Goal: Information Seeking & Learning: Check status

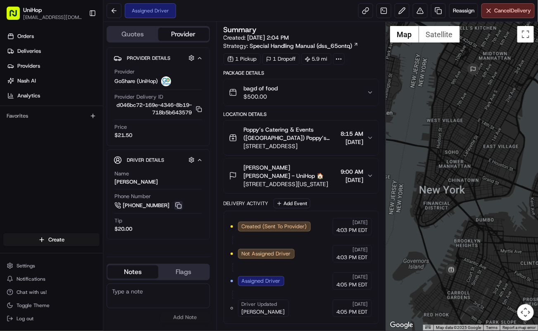
click at [178, 206] on button at bounding box center [178, 205] width 9 height 9
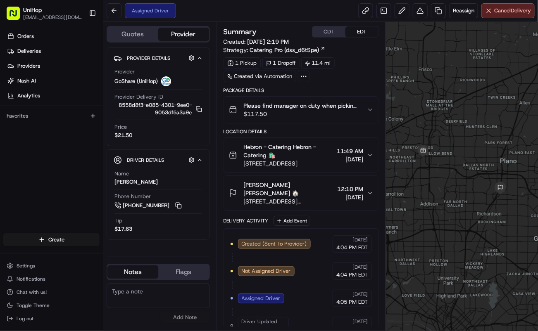
drag, startPoint x: 175, startPoint y: 206, endPoint x: 161, endPoint y: 172, distance: 37.2
click at [175, 206] on button at bounding box center [178, 205] width 9 height 9
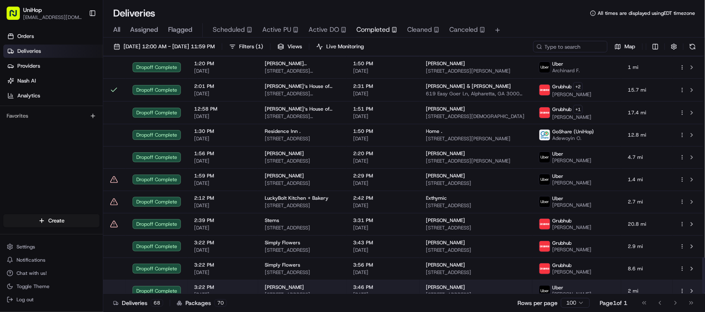
scroll to position [1304, 0]
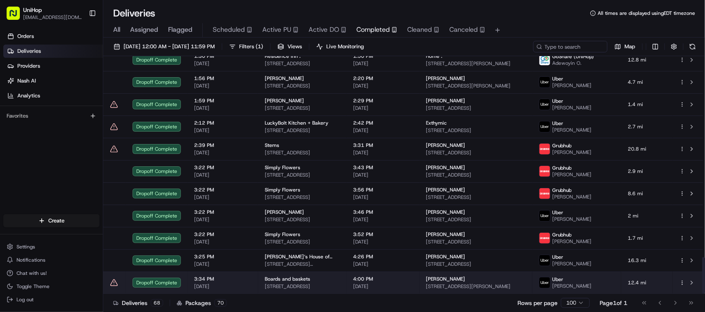
click at [375, 280] on span "4:00 PM" at bounding box center [383, 279] width 59 height 7
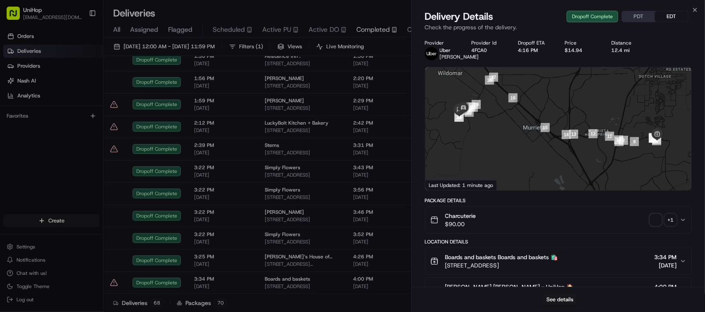
scroll to position [271, 0]
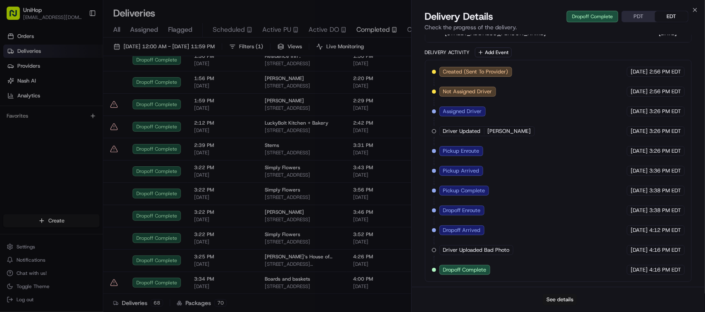
click at [555, 301] on button "See details" at bounding box center [560, 300] width 34 height 12
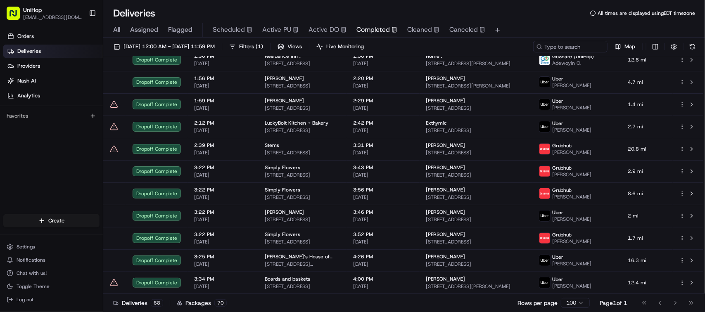
click at [59, 137] on div "Orders Deliveries Providers Nash AI Analytics Favorites" at bounding box center [51, 122] width 103 height 193
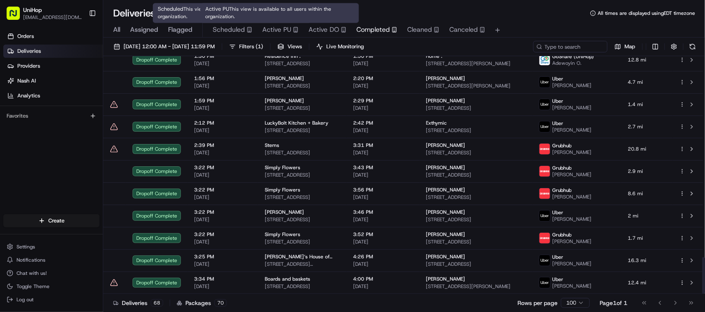
click at [264, 31] on span "Active PU" at bounding box center [276, 30] width 29 height 10
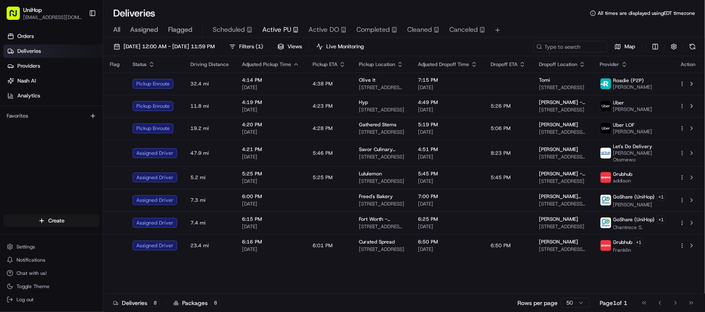
click at [226, 279] on div "Flag Status Driving Distance Adjusted Pickup Time Pickup ETA Pickup Location Ad…" at bounding box center [403, 175] width 600 height 238
click at [275, 268] on div "Flag Status Driving Distance Adjusted Pickup Time Pickup ETA Pickup Location Ad…" at bounding box center [403, 175] width 600 height 238
click at [274, 268] on div "Flag Status Driving Distance Adjusted Pickup Time Pickup ETA Pickup Location Ad…" at bounding box center [403, 175] width 600 height 238
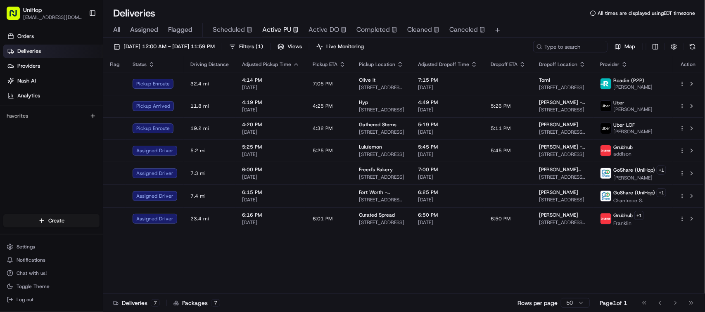
click at [223, 32] on span "Scheduled" at bounding box center [229, 30] width 32 height 10
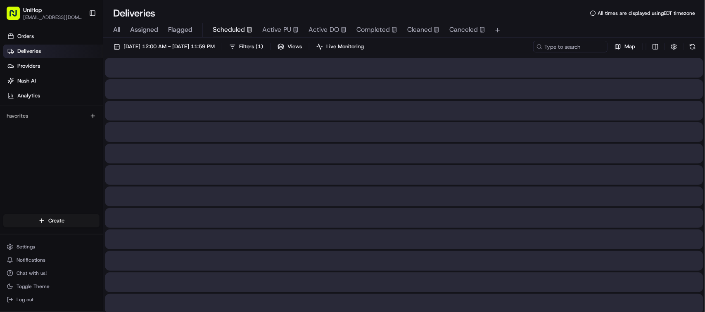
click at [223, 32] on span "Scheduled" at bounding box center [229, 30] width 32 height 10
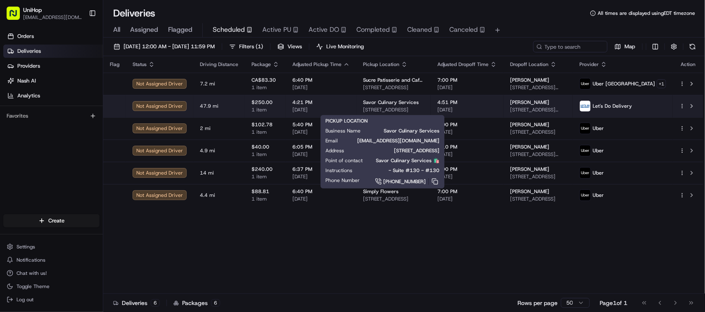
click at [424, 112] on span "8245 Precinct Line Rd, North Richland Hills, TX 76182, USA" at bounding box center [393, 110] width 61 height 7
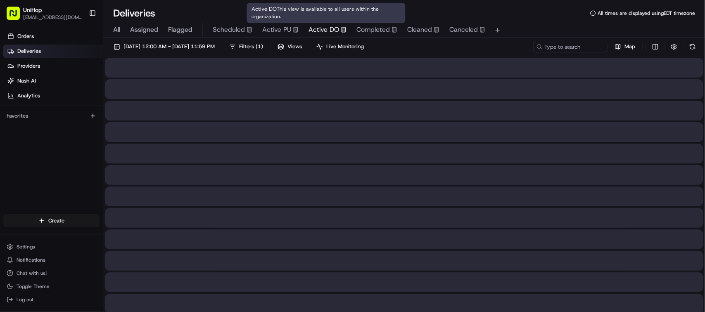
click at [329, 30] on span "Active DO" at bounding box center [324, 30] width 31 height 10
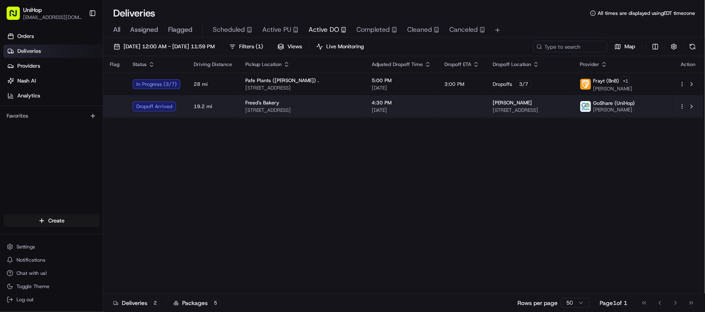
click at [293, 101] on div "Freed's Bakery" at bounding box center [301, 103] width 113 height 7
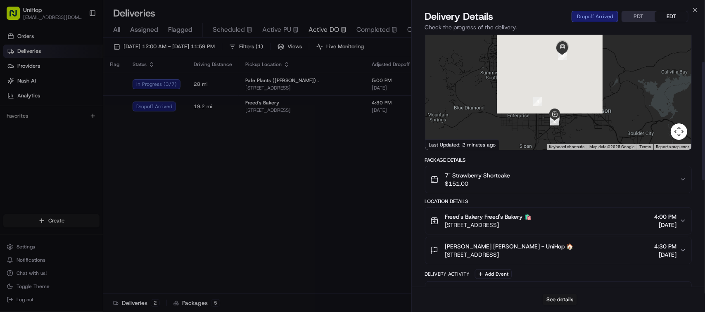
scroll to position [103, 0]
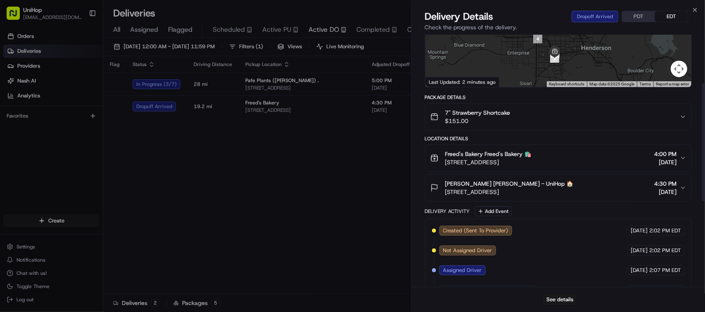
click at [539, 186] on span "[PERSON_NAME] [PERSON_NAME] - UniHop 🏠" at bounding box center [509, 184] width 128 height 8
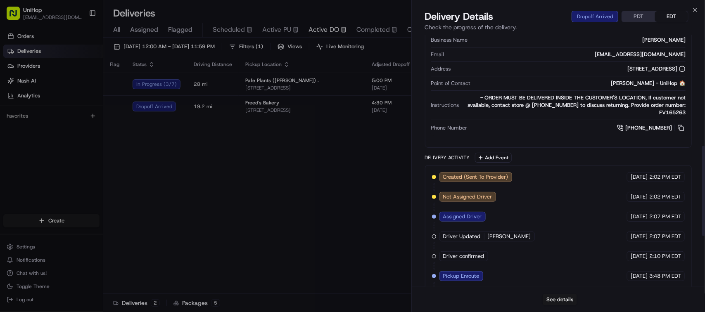
scroll to position [225, 0]
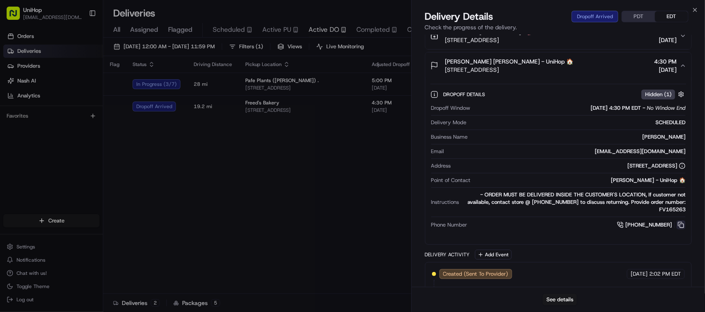
click at [681, 225] on button at bounding box center [680, 225] width 9 height 9
click at [487, 195] on div "- ORDER MUST BE DELIVERED INSIDE THE CUSTOMER'S LOCATION, If customer not avail…" at bounding box center [574, 202] width 223 height 22
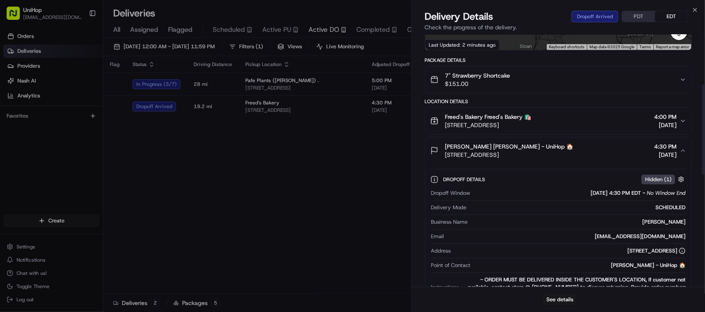
scroll to position [139, 0]
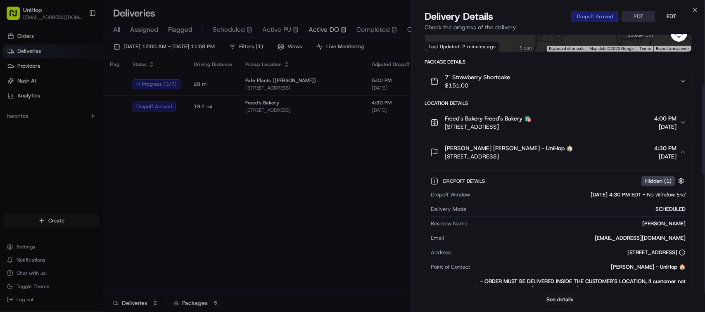
click at [604, 116] on div "Freed's Bakery Freed's Bakery 🛍️ 9815 S Eastern Ave, Las Vegas, NV 89183, USA 4…" at bounding box center [554, 122] width 249 height 17
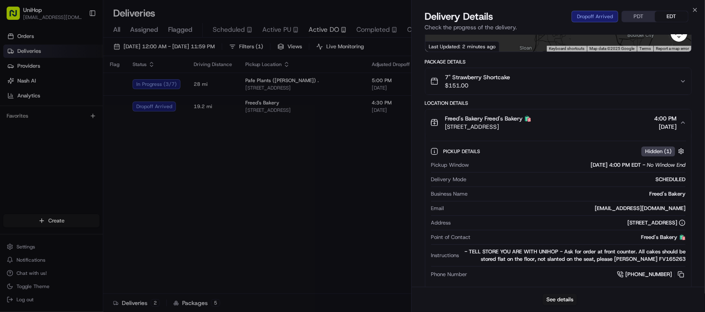
click at [604, 115] on div "Freed's Bakery Freed's Bakery 🛍️ 9815 S Eastern Ave, Las Vegas, NV 89183, USA 4…" at bounding box center [554, 122] width 249 height 17
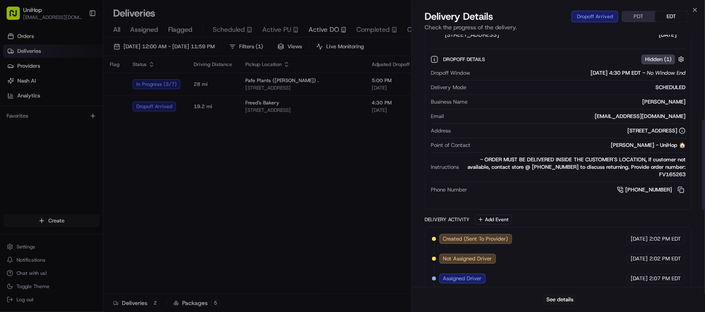
scroll to position [178, 0]
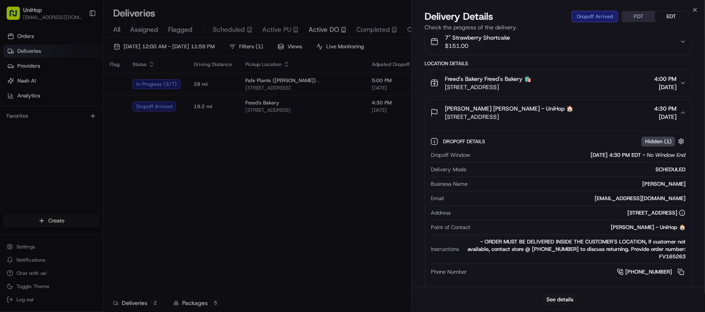
click at [522, 86] on span "[STREET_ADDRESS]" at bounding box center [488, 87] width 86 height 8
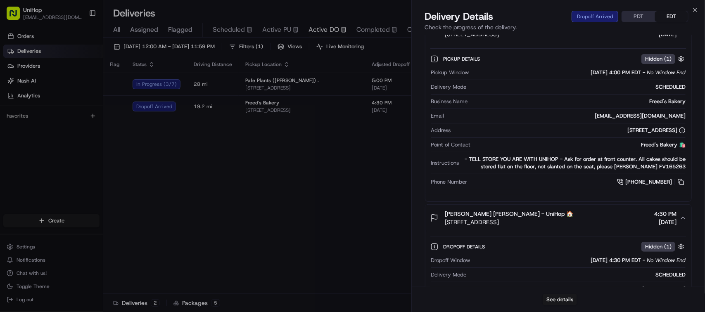
scroll to position [165, 0]
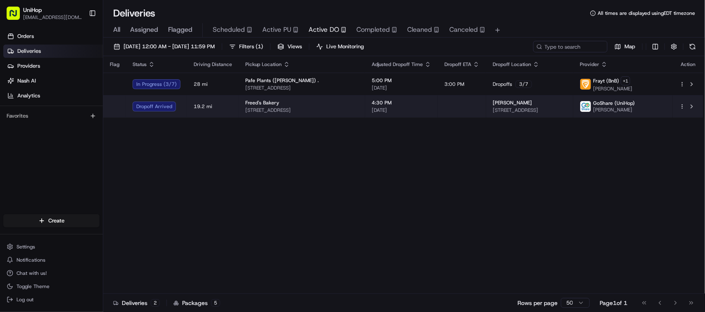
click at [323, 100] on div "Freed's Bakery" at bounding box center [301, 103] width 113 height 7
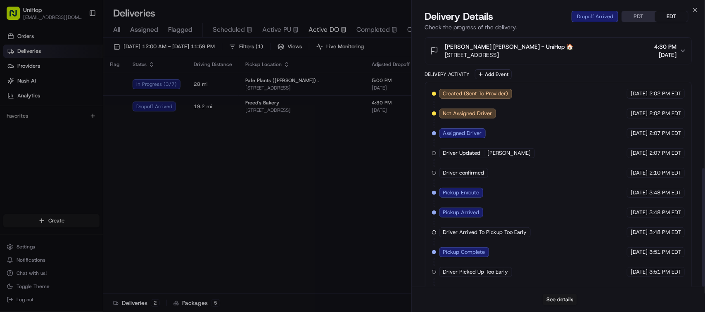
scroll to position [285, 0]
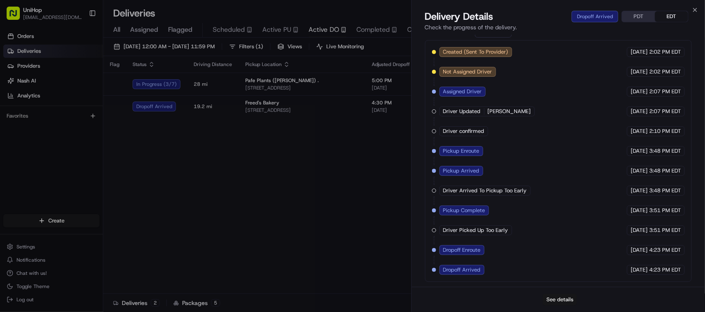
click at [569, 300] on button "See details" at bounding box center [560, 300] width 34 height 12
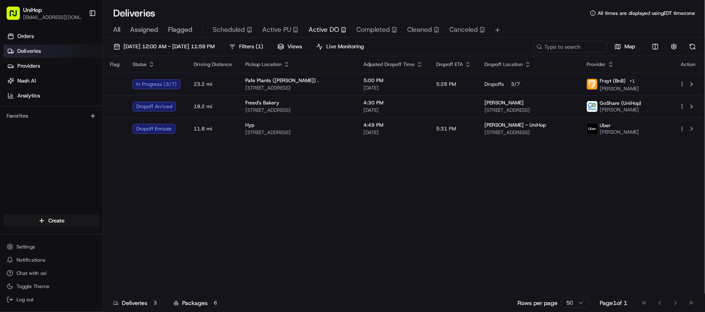
click at [234, 194] on div "Flag Status Driving Distance Pickup Location Adjusted Dropoff Time Dropoff ETA …" at bounding box center [403, 175] width 600 height 238
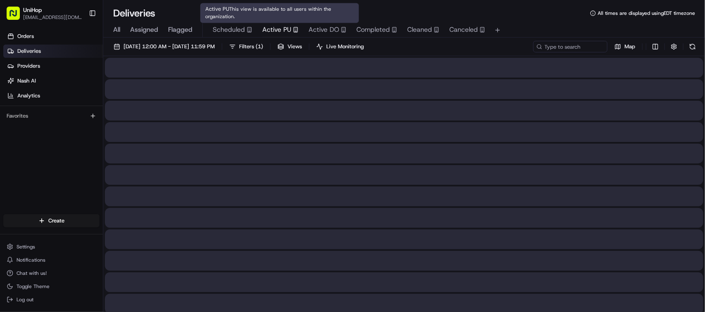
click at [280, 34] on span "Active PU" at bounding box center [276, 30] width 29 height 10
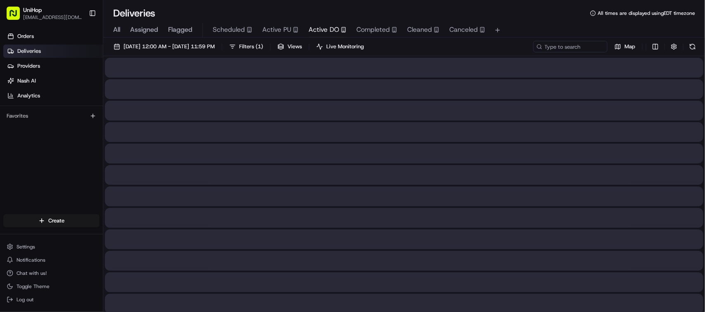
click at [311, 24] on button "Active DO" at bounding box center [328, 30] width 38 height 14
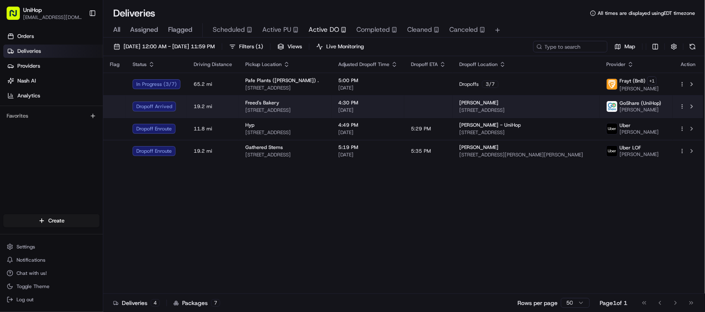
click at [320, 100] on div "Freed's Bakery" at bounding box center [285, 103] width 80 height 7
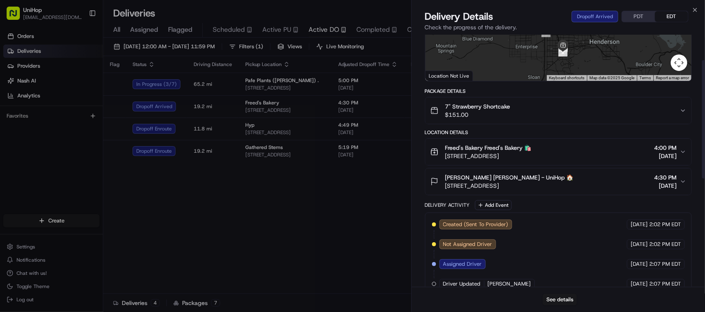
scroll to position [54, 0]
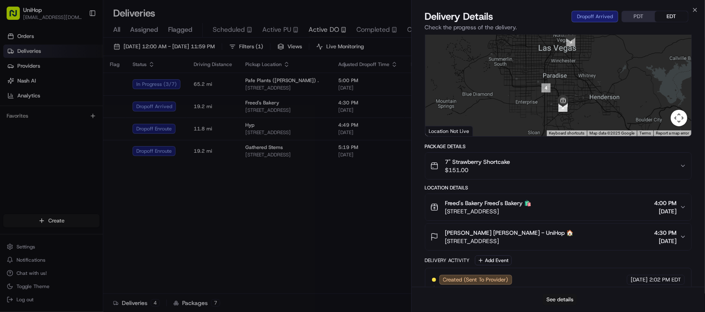
click at [555, 296] on button "See details" at bounding box center [560, 300] width 34 height 12
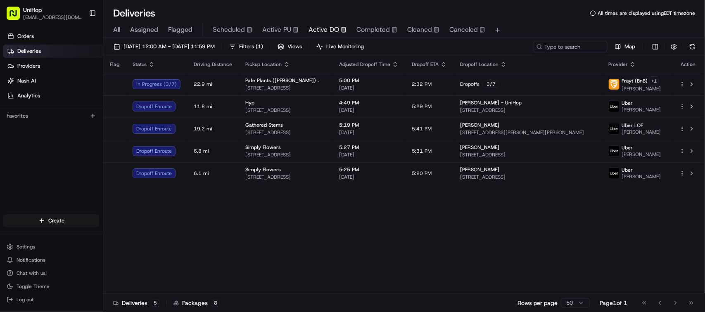
click at [225, 213] on div "Flag Status Driving Distance Pickup Location Adjusted Dropoff Time Dropoff ETA …" at bounding box center [403, 175] width 600 height 238
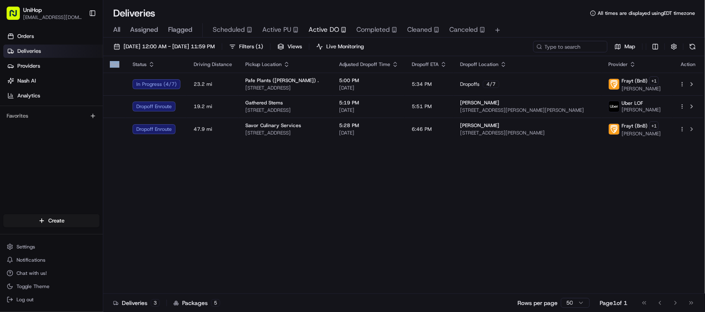
click at [293, 164] on div "Flag Status Driving Distance Pickup Location Adjusted Dropoff Time Dropoff ETA …" at bounding box center [403, 175] width 600 height 238
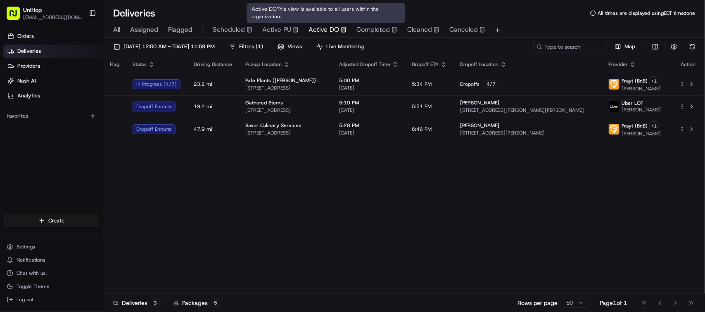
click at [281, 27] on span "Active PU" at bounding box center [276, 30] width 29 height 10
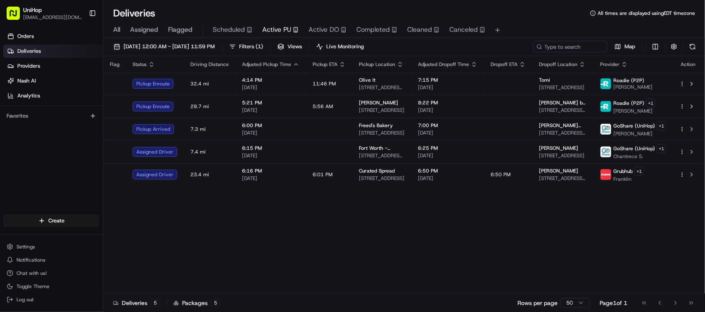
click at [332, 211] on div "Flag Status Driving Distance Adjusted Pickup Time Pickup ETA Pickup Location Ad…" at bounding box center [403, 175] width 600 height 238
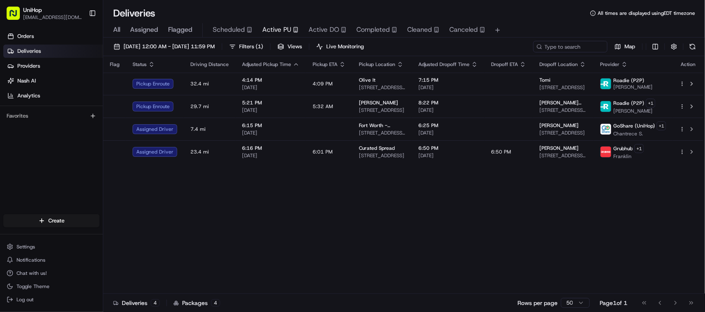
click at [282, 218] on div "Flag Status Driving Distance Adjusted Pickup Time Pickup ETA Pickup Location Ad…" at bounding box center [403, 175] width 600 height 238
click at [259, 183] on div "Flag Status Driving Distance Adjusted Pickup Time Pickup ETA Pickup Location Ad…" at bounding box center [403, 175] width 600 height 238
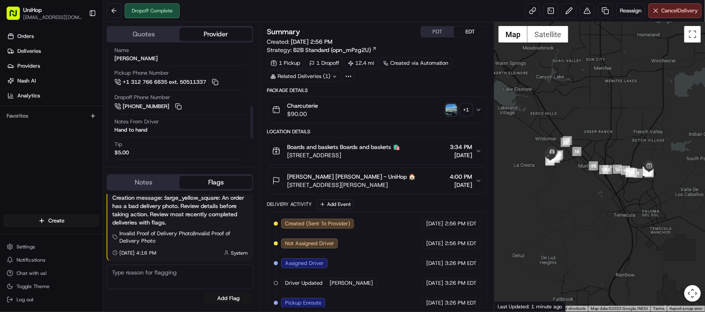
scroll to position [204, 0]
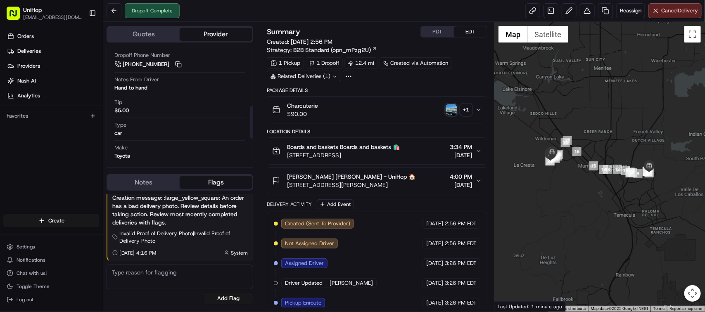
click at [453, 114] on img "button" at bounding box center [452, 110] width 12 height 12
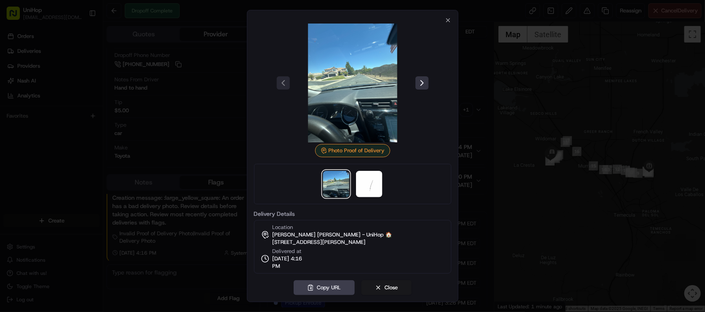
click at [422, 84] on button at bounding box center [421, 82] width 13 height 13
click at [171, 106] on div at bounding box center [352, 156] width 705 height 312
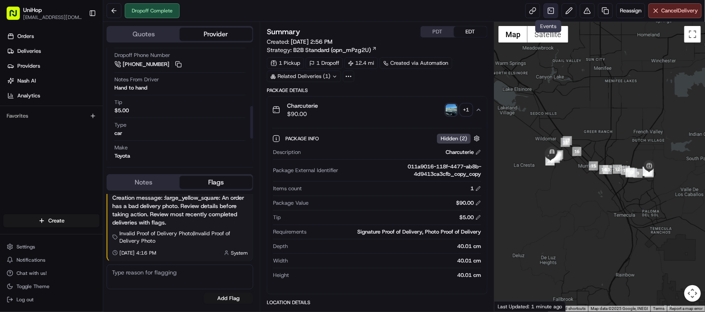
click at [547, 10] on link at bounding box center [550, 10] width 15 height 15
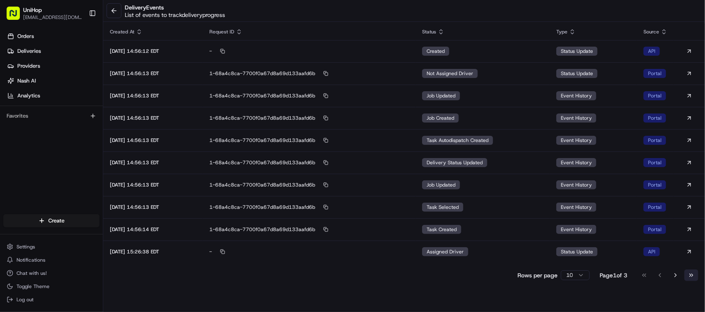
click at [686, 273] on button "Go to last page" at bounding box center [691, 276] width 14 height 12
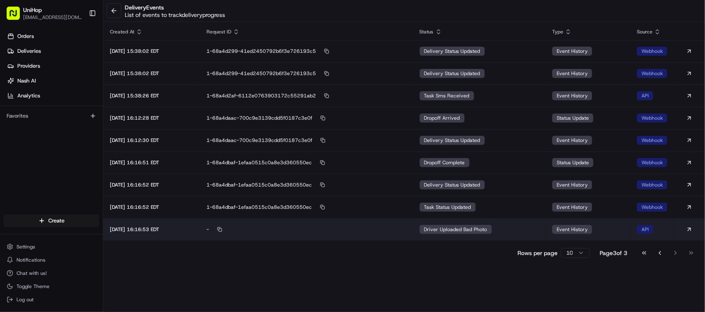
click at [506, 225] on td "Driver Uploaded Bad Photo" at bounding box center [479, 229] width 133 height 22
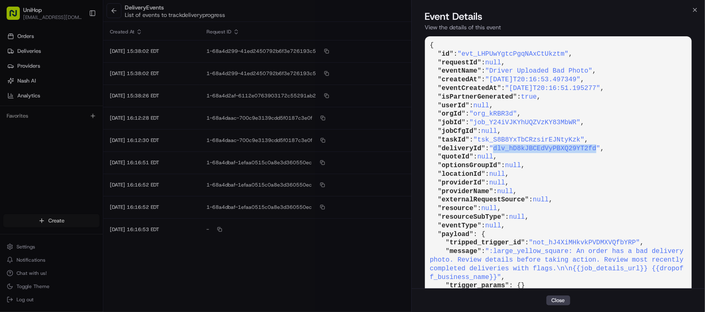
drag, startPoint x: 551, startPoint y: 150, endPoint x: 601, endPoint y: 150, distance: 50.4
click at [600, 150] on span ""dlv_hD8kJBCEdVyPBXQ29YT2fd"" at bounding box center [544, 148] width 111 height 7
copy span "dlv_hD8kJBCEdVyPBXQ29YT2fd"
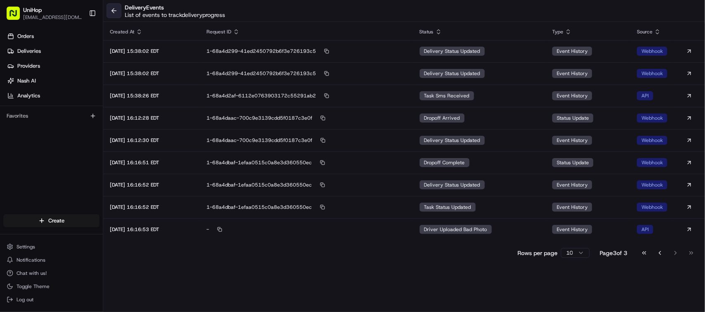
click at [116, 11] on button at bounding box center [114, 10] width 15 height 15
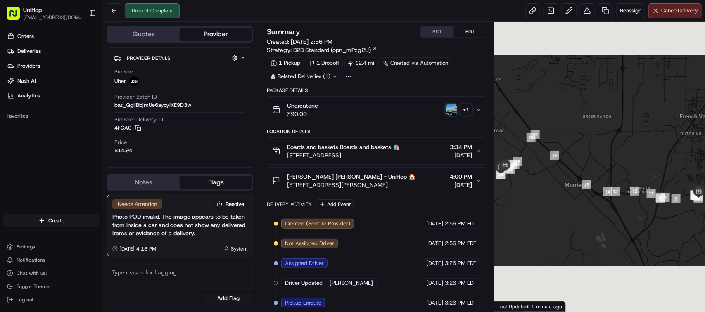
scroll to position [87, 0]
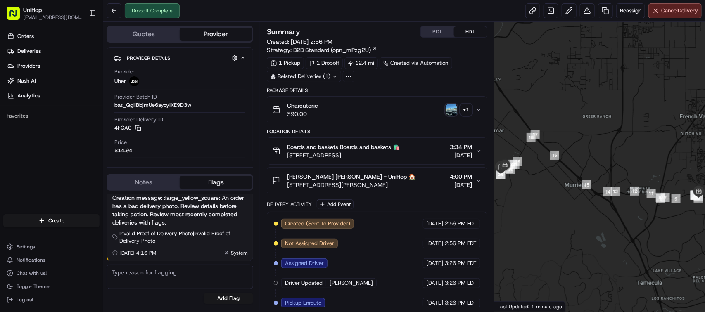
click at [479, 109] on icon "button" at bounding box center [478, 110] width 7 height 7
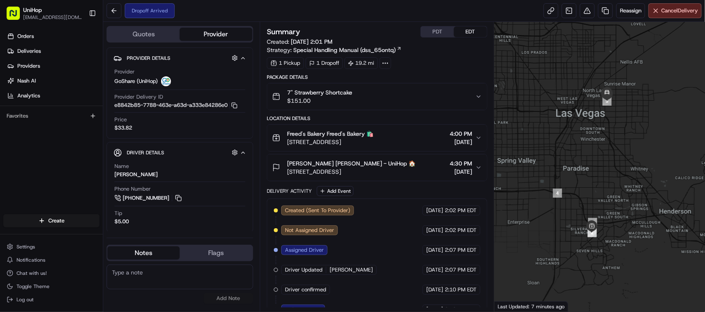
click at [412, 175] on div "[PERSON_NAME] [PERSON_NAME] - UniHop 🏠 [STREET_ADDRESS] 4:30 PM [DATE]" at bounding box center [373, 167] width 203 height 17
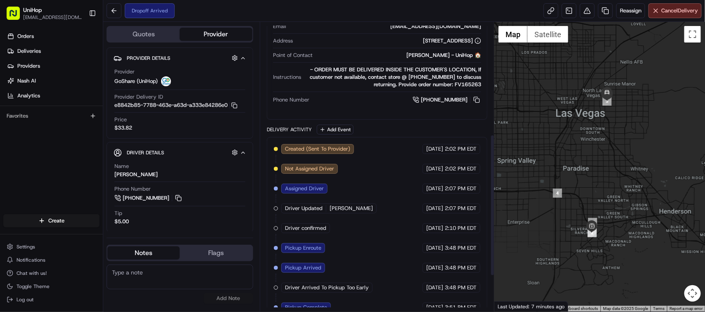
scroll to position [228, 0]
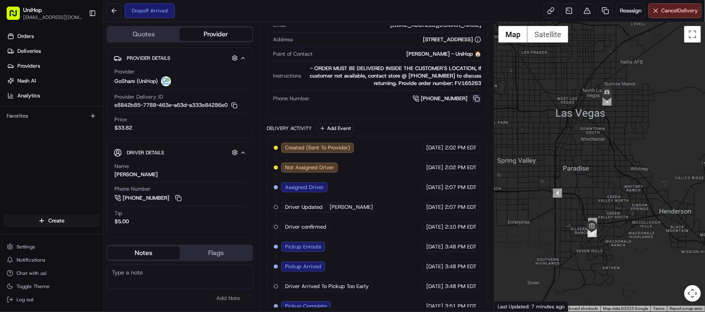
click at [472, 96] on button at bounding box center [476, 98] width 9 height 9
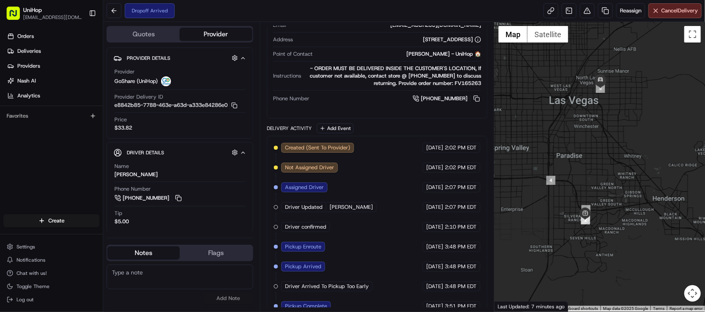
drag, startPoint x: 556, startPoint y: 165, endPoint x: 547, endPoint y: 148, distance: 18.9
click at [547, 148] on div at bounding box center [599, 167] width 211 height 290
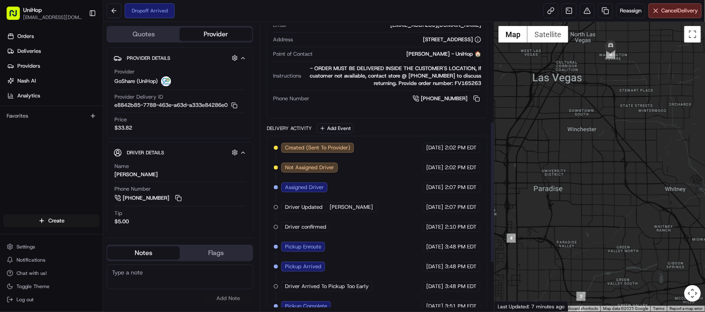
scroll to position [128, 0]
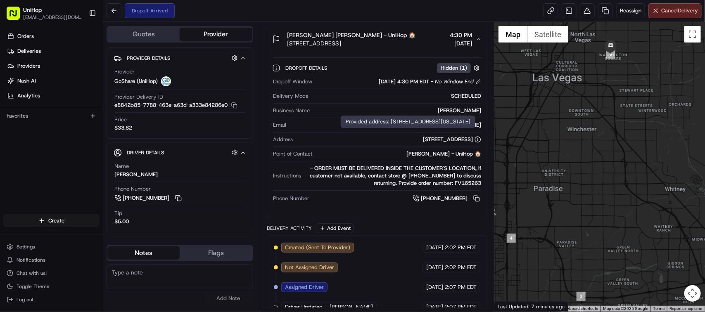
drag, startPoint x: 358, startPoint y: 144, endPoint x: 471, endPoint y: 142, distance: 113.6
click at [471, 142] on div "[STREET_ADDRESS]" at bounding box center [388, 139] width 185 height 7
copy div "[STREET_ADDRESS]"
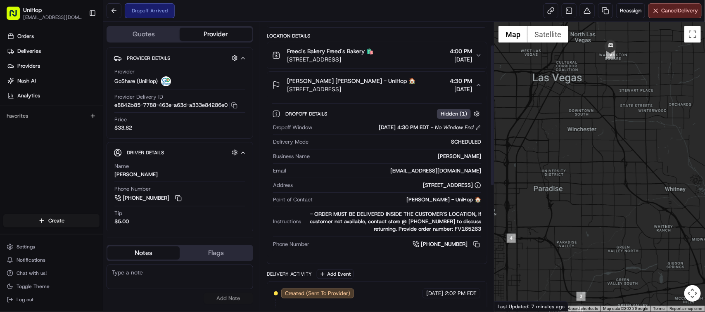
scroll to position [0, 0]
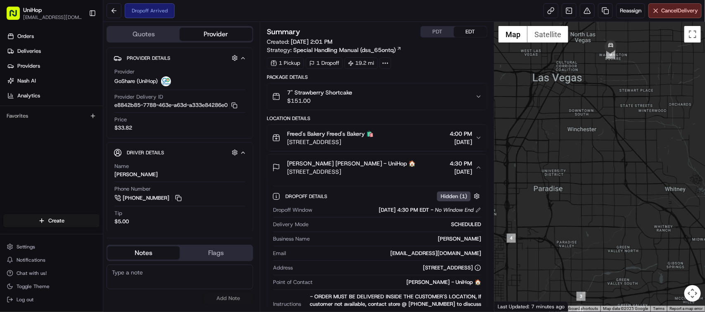
click at [429, 136] on div "Freed's Bakery Freed's Bakery 🛍️ 9815 S Eastern Ave, Las Vegas, NV 89183, USA 4…" at bounding box center [373, 138] width 203 height 17
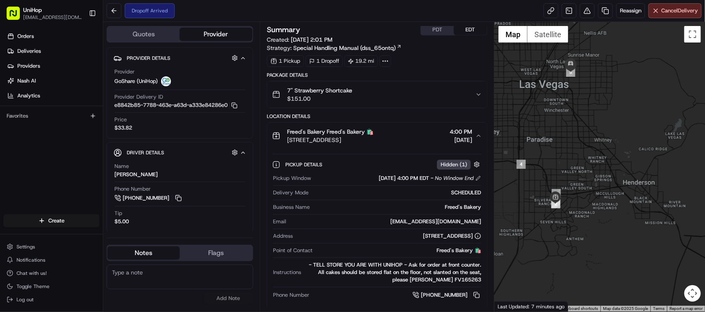
scroll to position [102, 0]
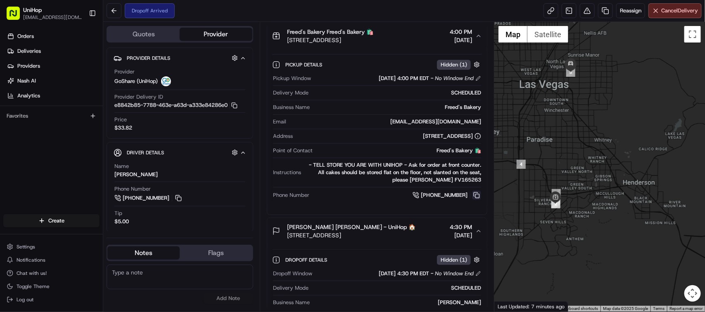
click at [479, 198] on button at bounding box center [476, 195] width 9 height 9
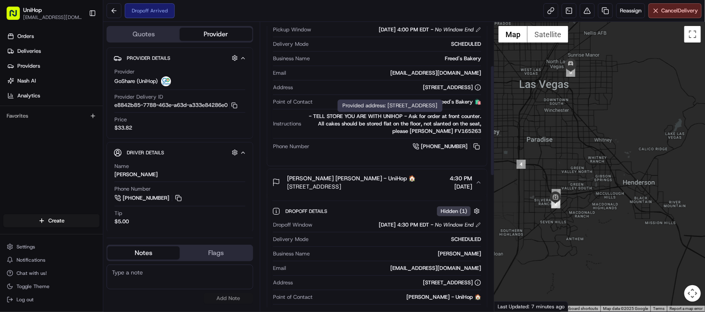
scroll to position [198, 0]
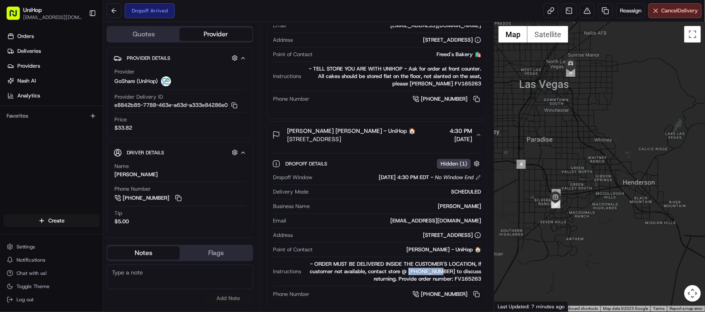
drag, startPoint x: 420, startPoint y: 274, endPoint x: 454, endPoint y: 274, distance: 34.3
click at [454, 274] on div "- ORDER MUST BE DELIVERED INSIDE THE CUSTOMER'S LOCATION, If customer not avail…" at bounding box center [392, 272] width 177 height 22
copy div "7022780440"
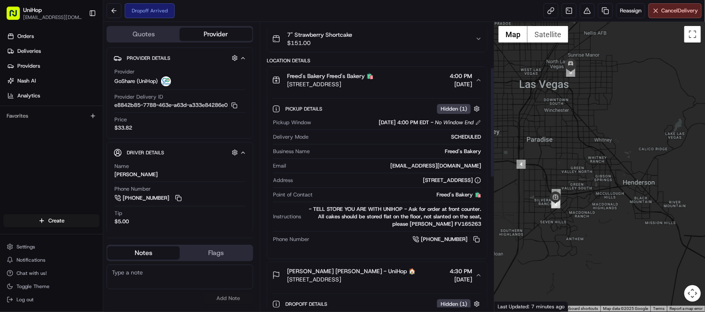
scroll to position [120, 0]
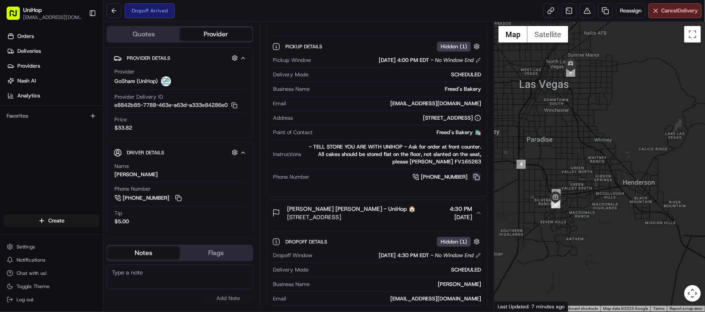
click at [475, 178] on button at bounding box center [476, 177] width 9 height 9
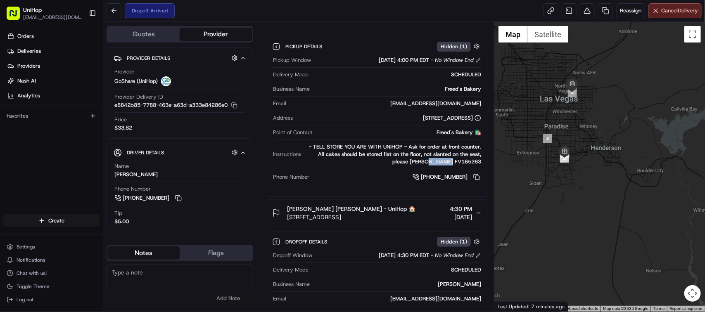
drag, startPoint x: 438, startPoint y: 163, endPoint x: 453, endPoint y: 164, distance: 14.5
click at [453, 164] on div "- TELL STORE YOU ARE WITH UNIHOP - Ask for order at front counter. All cakes sh…" at bounding box center [392, 154] width 177 height 22
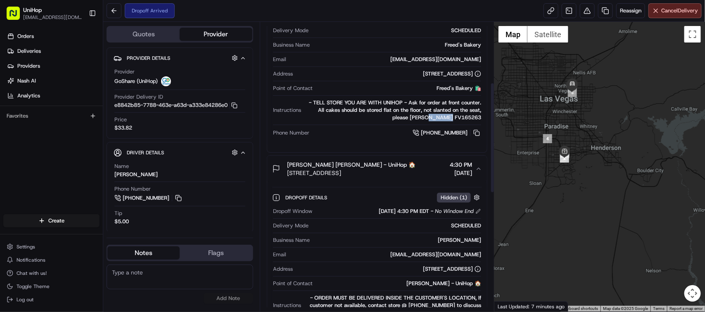
scroll to position [159, 0]
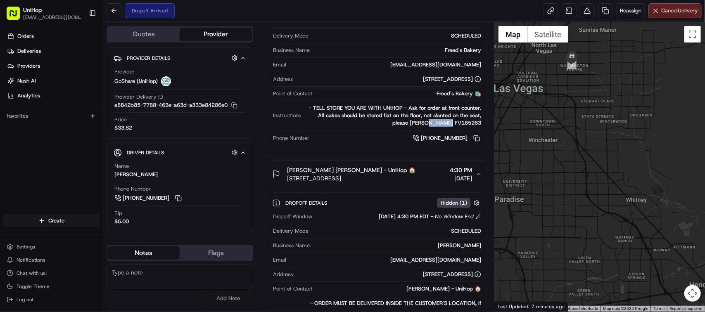
drag, startPoint x: 572, startPoint y: 110, endPoint x: 576, endPoint y: 143, distance: 32.9
click at [602, 171] on div at bounding box center [599, 167] width 211 height 290
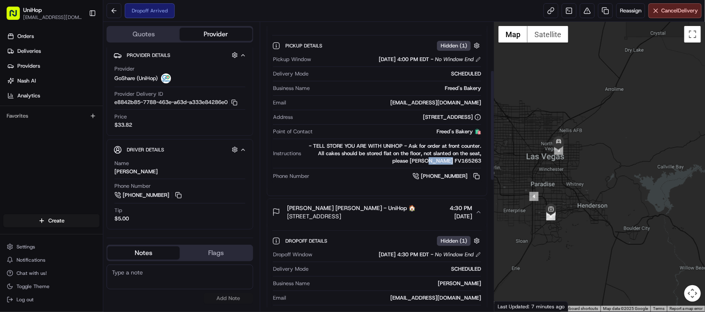
scroll to position [127, 0]
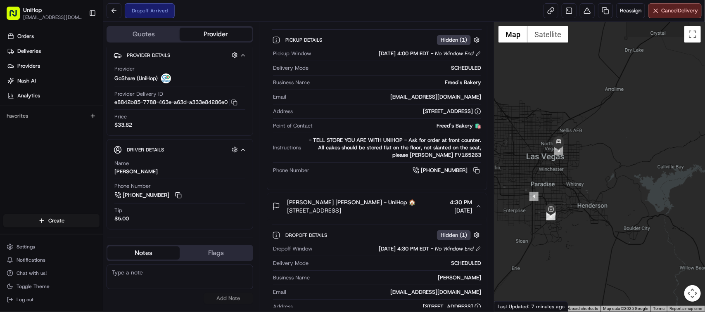
click at [430, 124] on div "Freed's Bakery 🛍️" at bounding box center [398, 125] width 165 height 7
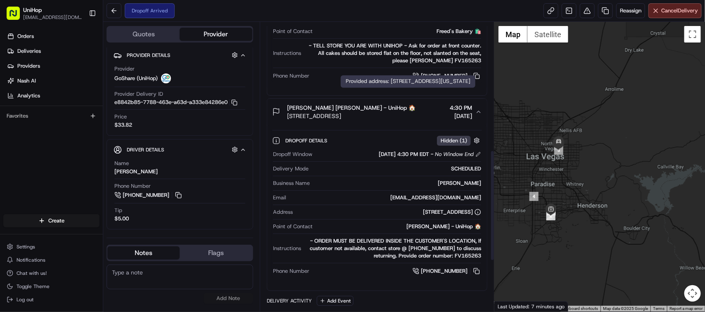
scroll to position [343, 0]
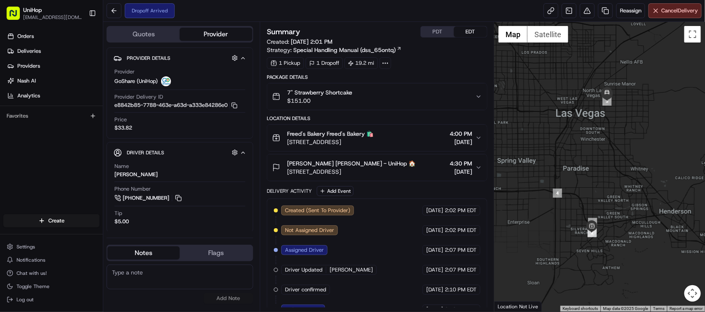
drag, startPoint x: 290, startPoint y: 172, endPoint x: 405, endPoint y: 177, distance: 115.3
click at [405, 177] on button "Misha Sallee Misha Sallee - UniHop 🏠 1540 Newport St, Las Vegas, NV 89110, USA …" at bounding box center [377, 167] width 220 height 26
click at [413, 173] on div "Misha Sallee Misha Sallee - UniHop 🏠 1540 Newport St, Las Vegas, NV 89110, USA …" at bounding box center [373, 167] width 203 height 17
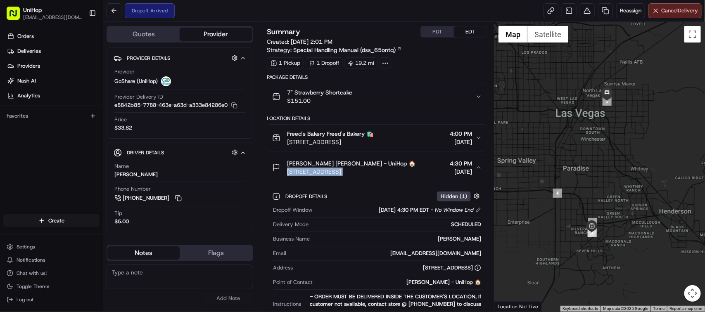
drag, startPoint x: 413, startPoint y: 173, endPoint x: 289, endPoint y: 171, distance: 123.9
click at [289, 171] on div "Misha Sallee Misha Sallee - UniHop 🏠 1540 Newport St, Las Vegas, NV 89110, USA …" at bounding box center [373, 167] width 203 height 17
copy span "[STREET_ADDRESS]"
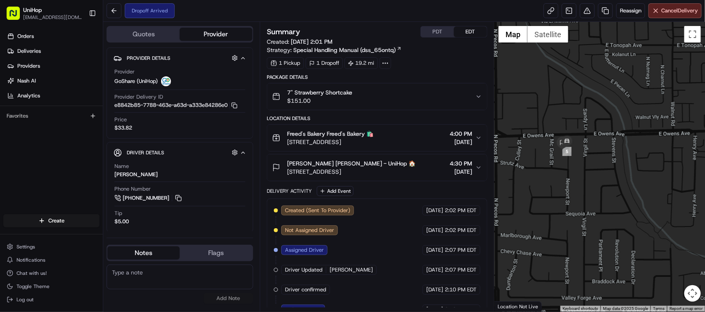
drag, startPoint x: 558, startPoint y: 133, endPoint x: 391, endPoint y: 165, distance: 170.3
click at [597, 140] on div at bounding box center [599, 167] width 211 height 290
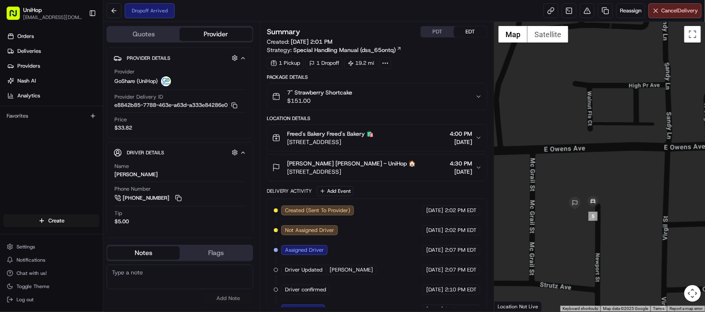
drag, startPoint x: 608, startPoint y: 178, endPoint x: 589, endPoint y: 127, distance: 54.6
click at [589, 127] on div at bounding box center [599, 167] width 211 height 290
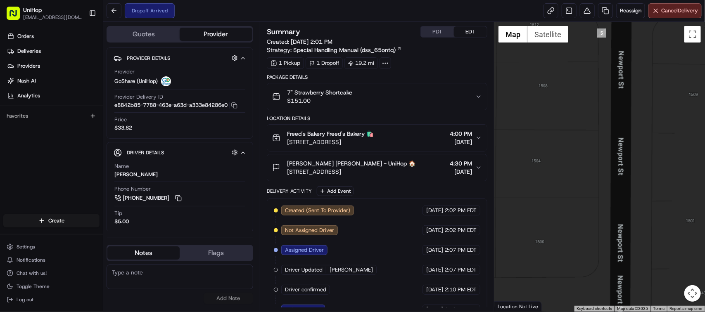
drag, startPoint x: 573, startPoint y: 212, endPoint x: 622, endPoint y: 147, distance: 81.0
click at [622, 147] on div at bounding box center [599, 167] width 211 height 290
click at [159, 276] on textarea at bounding box center [180, 277] width 147 height 25
type textarea "Delivery address is 1504"
click at [232, 300] on button "Add Note" at bounding box center [229, 299] width 50 height 12
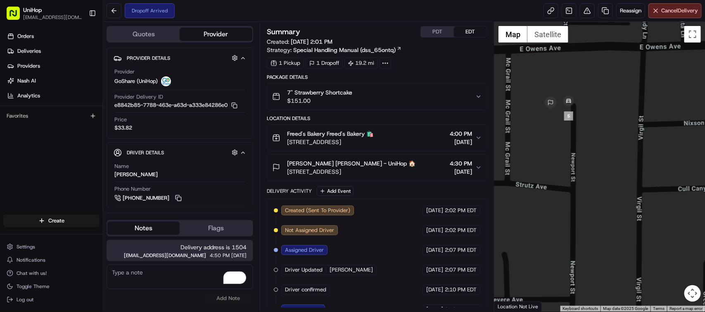
click at [178, 280] on textarea "To enrich screen reader interactions, please activate Accessibility in Grammarl…" at bounding box center [180, 277] width 147 height 25
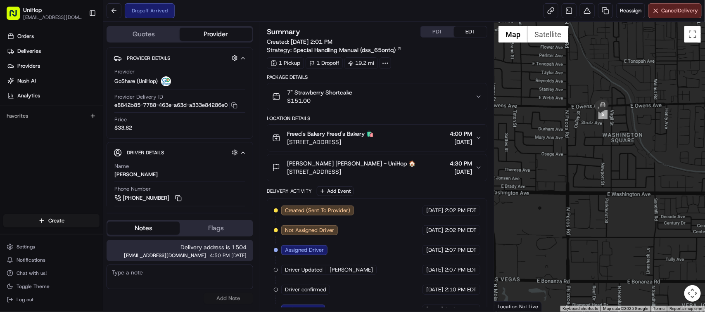
drag, startPoint x: 589, startPoint y: 62, endPoint x: 593, endPoint y: 121, distance: 58.9
click at [586, 134] on div at bounding box center [599, 167] width 211 height 290
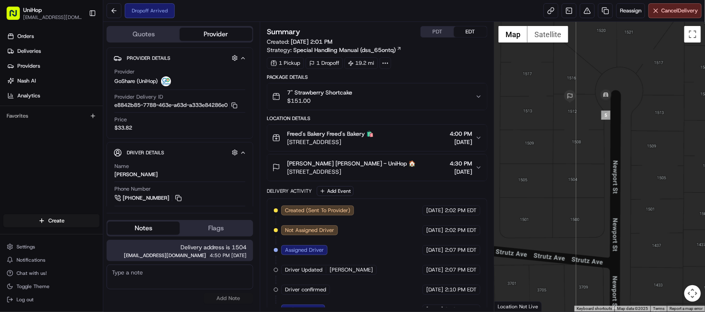
drag, startPoint x: 553, startPoint y: 100, endPoint x: 583, endPoint y: 143, distance: 52.4
click at [583, 143] on div at bounding box center [599, 167] width 211 height 290
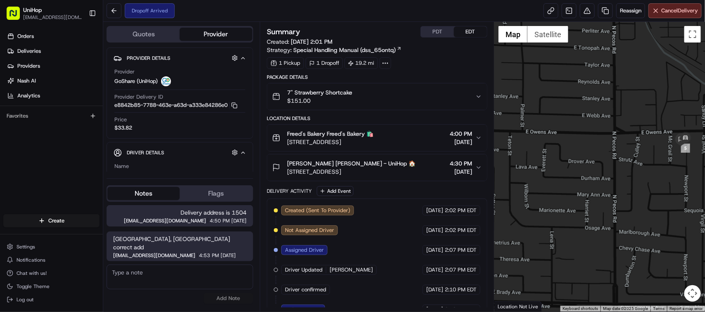
drag, startPoint x: 636, startPoint y: 124, endPoint x: 610, endPoint y: 97, distance: 38.3
click at [608, 95] on div at bounding box center [599, 167] width 211 height 290
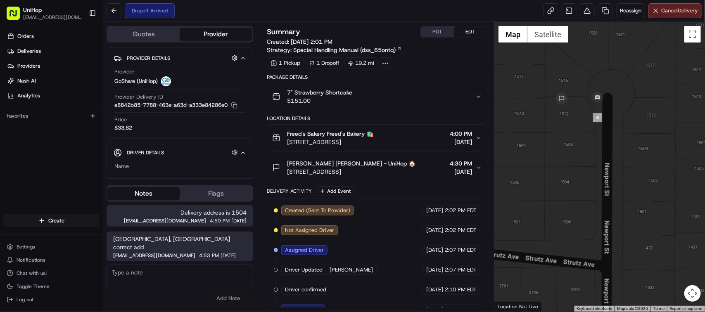
drag, startPoint x: 615, startPoint y: 66, endPoint x: 596, endPoint y: 146, distance: 82.0
click at [596, 146] on div at bounding box center [599, 167] width 211 height 290
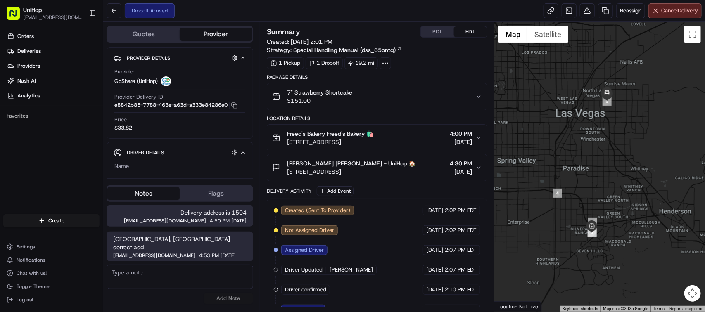
click at [333, 161] on span "[PERSON_NAME] [PERSON_NAME] - UniHop 🏠" at bounding box center [351, 163] width 128 height 8
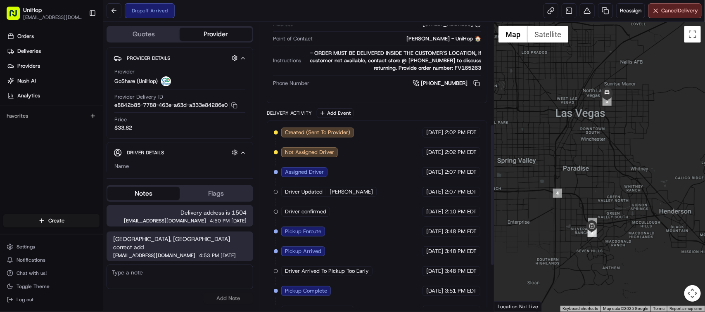
scroll to position [202, 0]
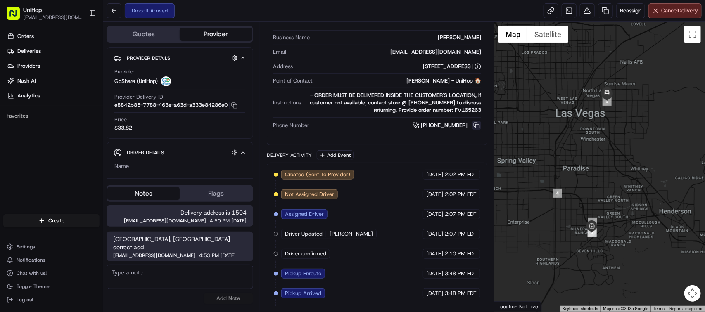
click at [475, 126] on button at bounding box center [476, 125] width 9 height 9
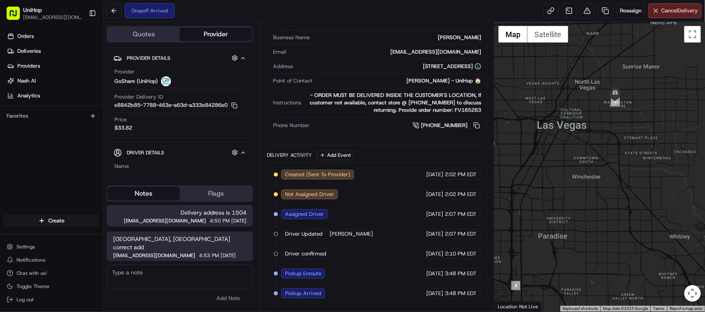
drag, startPoint x: 600, startPoint y: 94, endPoint x: 571, endPoint y: 97, distance: 29.4
click at [551, 98] on div at bounding box center [599, 167] width 211 height 290
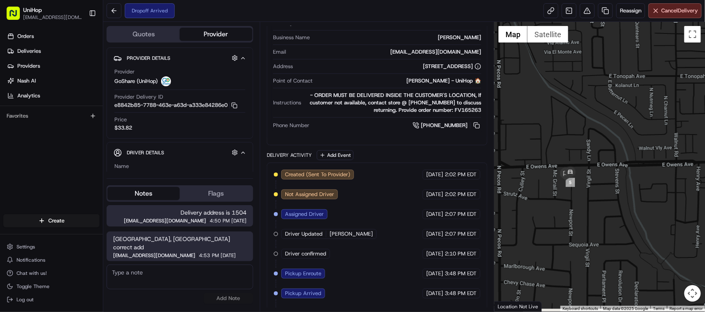
drag, startPoint x: 591, startPoint y: 160, endPoint x: 570, endPoint y: 120, distance: 45.6
click at [570, 120] on div at bounding box center [599, 167] width 211 height 290
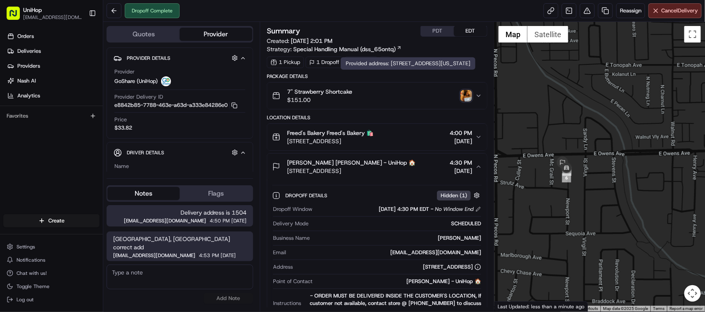
scroll to position [0, 0]
click at [463, 94] on img "button" at bounding box center [466, 97] width 12 height 12
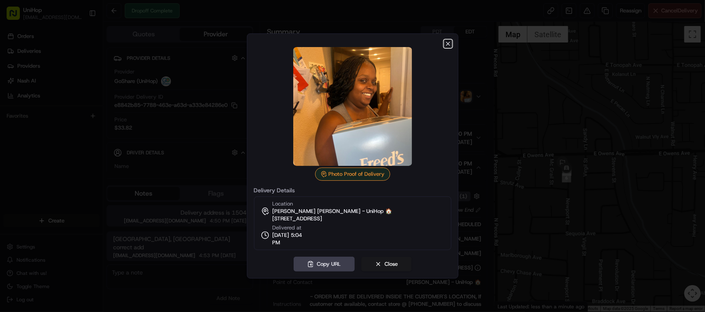
click at [446, 43] on icon "button" at bounding box center [448, 43] width 7 height 7
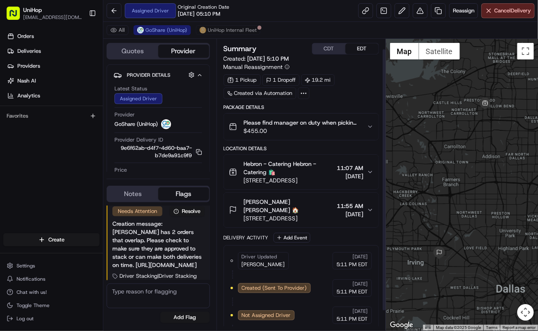
scroll to position [21, 0]
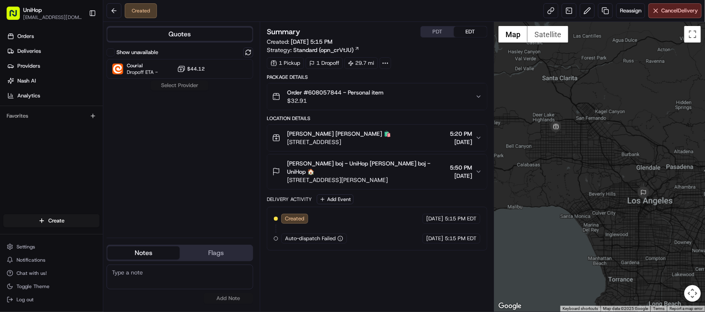
drag, startPoint x: 418, startPoint y: 142, endPoint x: 287, endPoint y: 144, distance: 130.1
click at [287, 144] on div "[PERSON_NAME] [PERSON_NAME] 🛍️ [STREET_ADDRESS] 5:20 PM [DATE]" at bounding box center [373, 138] width 203 height 17
copy span "[STREET_ADDRESS]"
drag, startPoint x: 418, startPoint y: 174, endPoint x: 285, endPoint y: 176, distance: 133.0
click at [285, 176] on div "[PERSON_NAME] boj - UniHop [PERSON_NAME] boj - UniHop 🏠 [STREET_ADDRESS][PERSON…" at bounding box center [373, 171] width 203 height 25
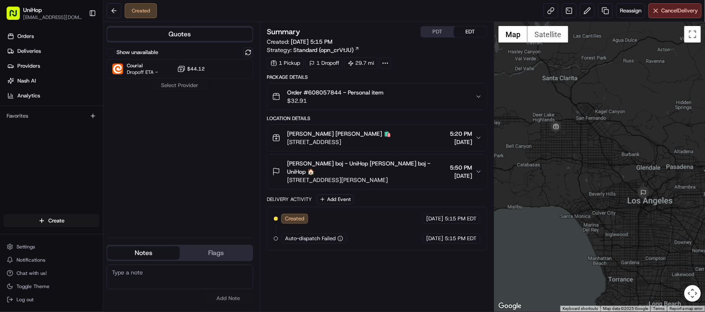
copy span "[STREET_ADDRESS][PERSON_NAME]"
click at [537, 10] on span "Reassign" at bounding box center [630, 10] width 21 height 7
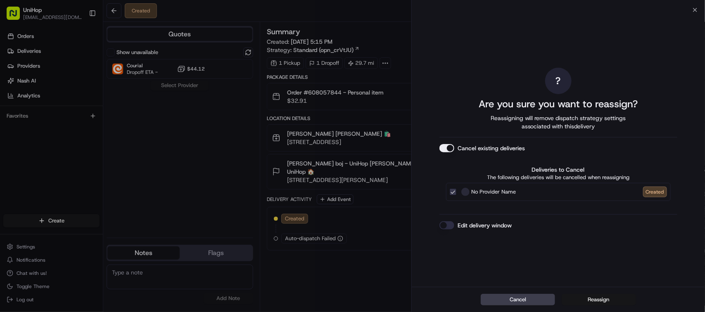
click at [537, 302] on button "Reassign" at bounding box center [599, 300] width 74 height 12
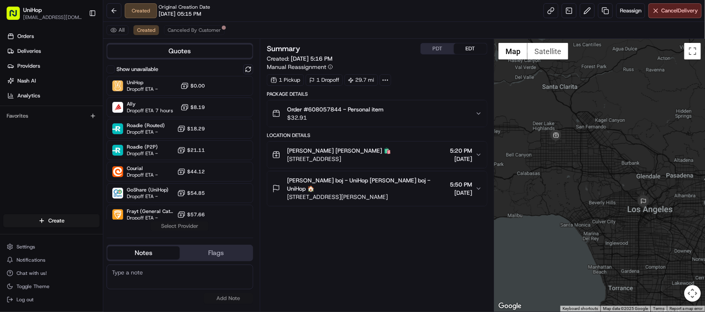
click at [391, 150] on div "[PERSON_NAME] [PERSON_NAME] 🛍️" at bounding box center [339, 151] width 104 height 8
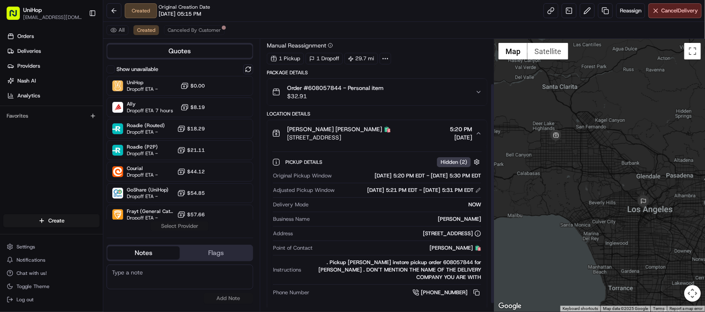
scroll to position [64, 0]
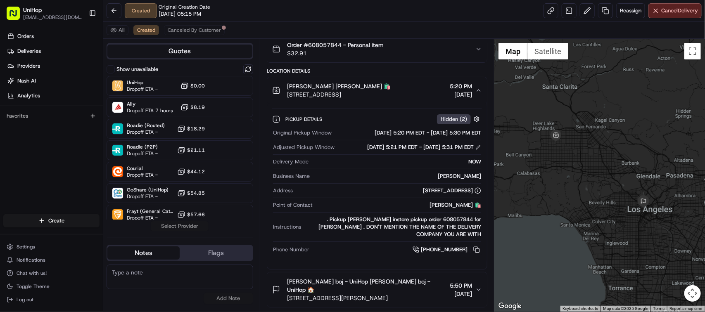
drag, startPoint x: 415, startPoint y: 294, endPoint x: 417, endPoint y: 269, distance: 25.2
click at [415, 294] on div "Freddy boj - UniHop Freddy boj - UniHop 🏠 440 Witmer St, Los Angeles, CA 90017,…" at bounding box center [373, 290] width 203 height 25
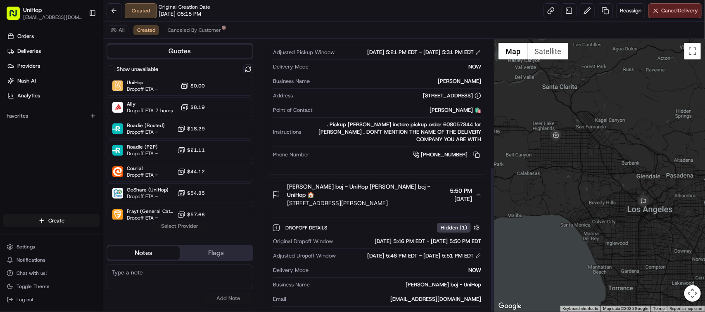
scroll to position [237, 0]
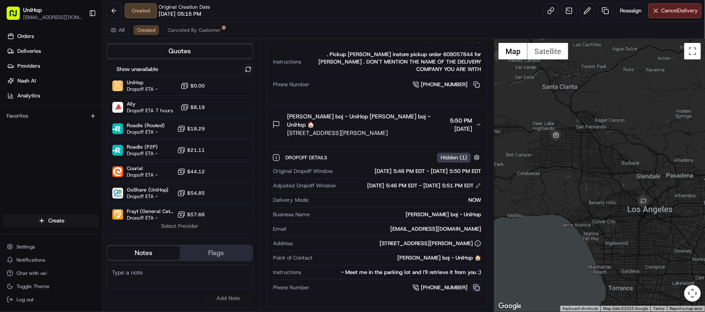
click at [476, 288] on button at bounding box center [476, 287] width 9 height 9
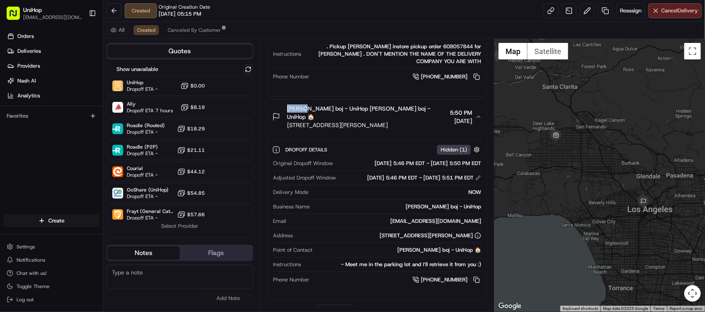
drag, startPoint x: 285, startPoint y: 117, endPoint x: 304, endPoint y: 118, distance: 19.0
click at [304, 118] on div "Freddy boj - UniHop Freddy boj - UniHop 🏠 440 Witmer St, Los Angeles, CA 90017,…" at bounding box center [359, 116] width 174 height 25
copy span "Freddy"
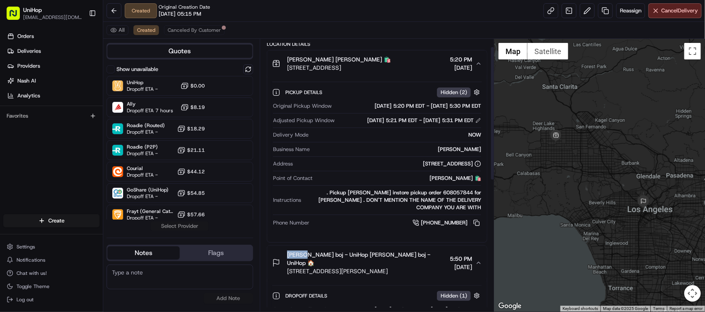
scroll to position [0, 0]
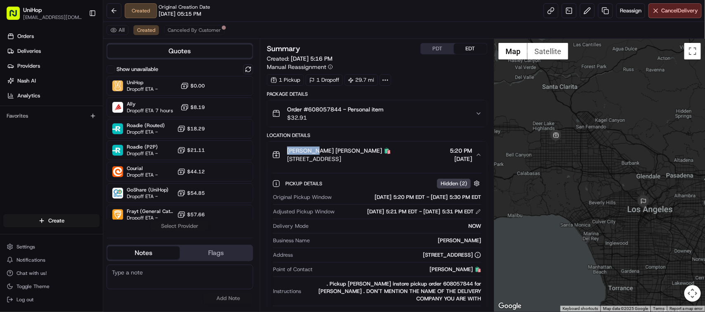
drag, startPoint x: 287, startPoint y: 151, endPoint x: 313, endPoint y: 152, distance: 26.9
click at [313, 152] on span "[PERSON_NAME] [PERSON_NAME] 🛍️" at bounding box center [339, 151] width 104 height 8
copy span "Spencer's"
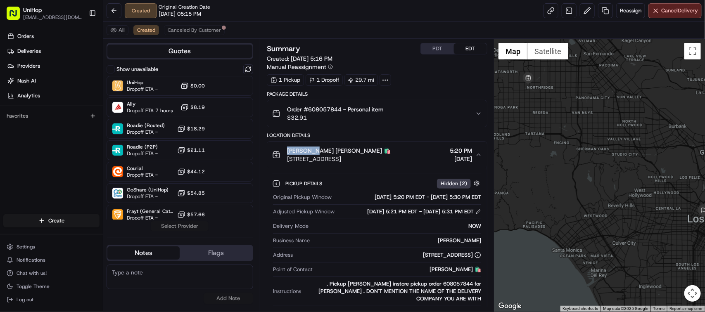
drag, startPoint x: 581, startPoint y: 176, endPoint x: 577, endPoint y: 149, distance: 26.8
click at [537, 149] on div at bounding box center [599, 175] width 211 height 273
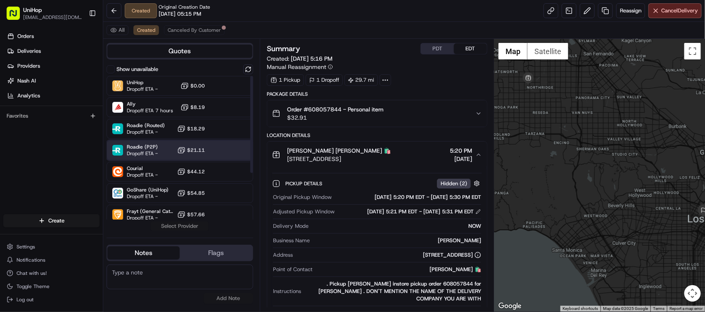
click at [145, 149] on span "Roadie (P2P)" at bounding box center [142, 147] width 31 height 7
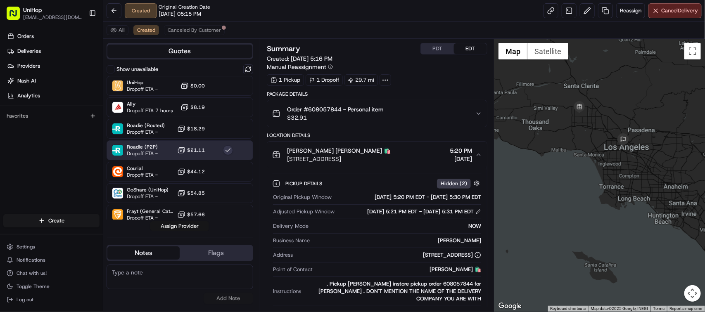
click at [179, 229] on button "Assign Provider" at bounding box center [179, 226] width 59 height 10
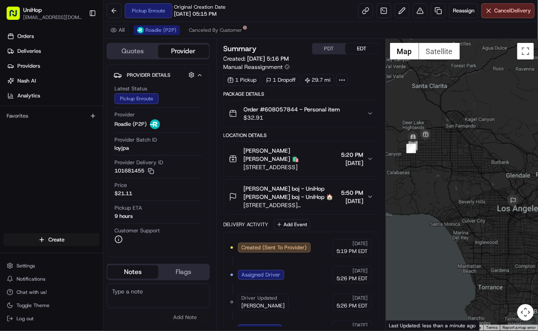
drag, startPoint x: 423, startPoint y: 157, endPoint x: 433, endPoint y: 144, distance: 16.2
click at [433, 144] on div at bounding box center [462, 185] width 152 height 292
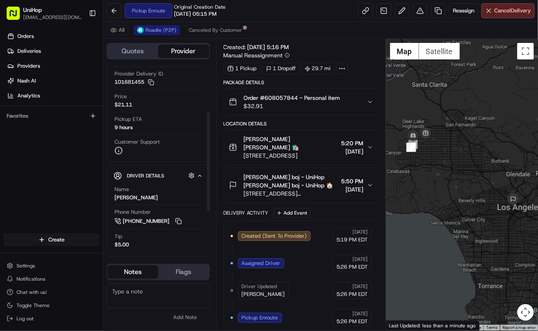
scroll to position [90, 0]
click at [180, 224] on button at bounding box center [178, 220] width 9 height 9
